Goal: Navigation & Orientation: Find specific page/section

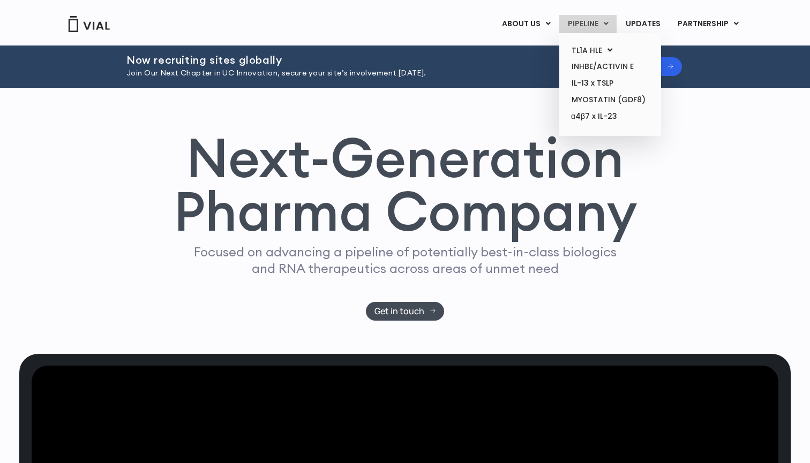
click at [590, 21] on link "PIPELINE" at bounding box center [587, 24] width 57 height 18
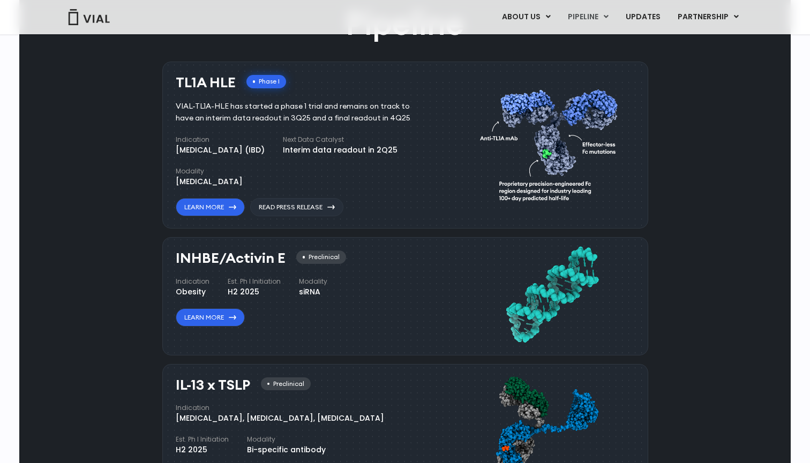
click at [522, 43] on link "ABOUT US" at bounding box center [544, 43] width 94 height 17
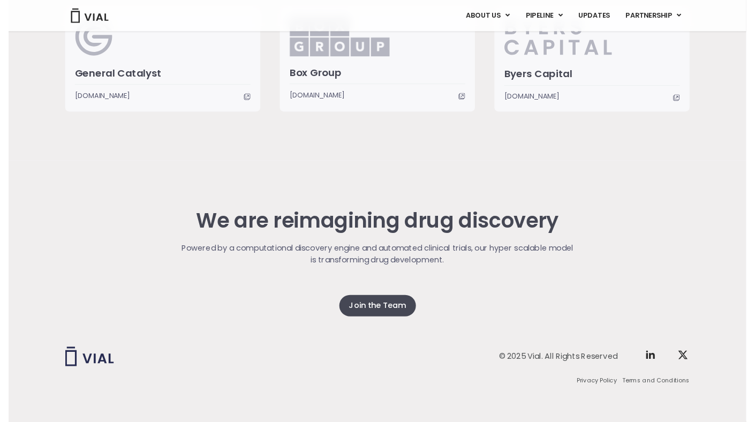
scroll to position [2675, 0]
